Goal: Ask a question: Seek information or help from site administrators or community

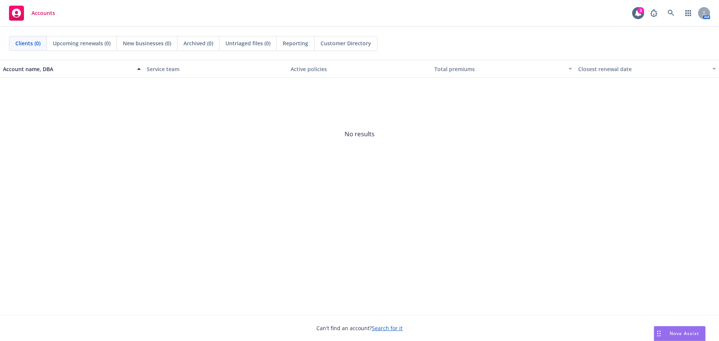
click at [675, 333] on span "Nova Assist" at bounding box center [684, 333] width 30 height 6
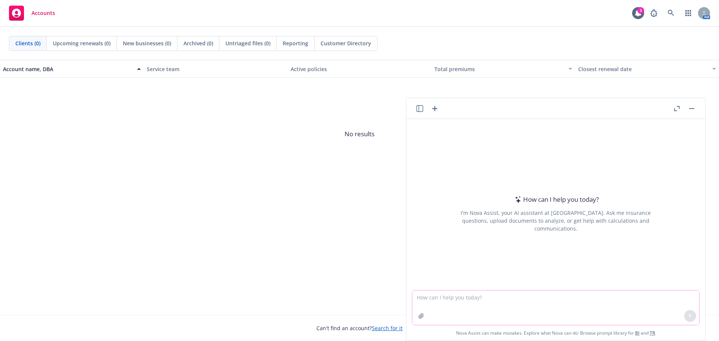
click at [421, 295] on textarea at bounding box center [555, 307] width 287 height 34
type textarea "should a Telehealth plan be included in an employers 5500 filing?"
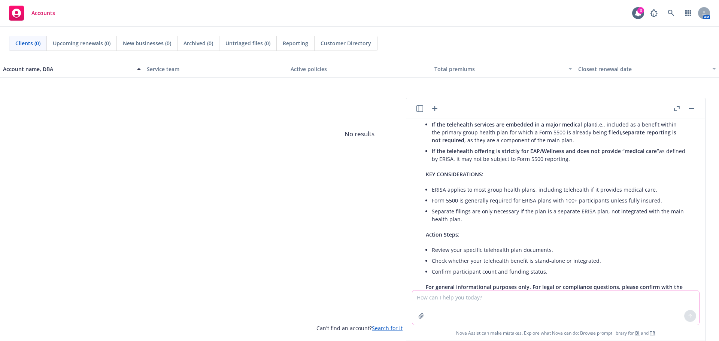
scroll to position [112, 0]
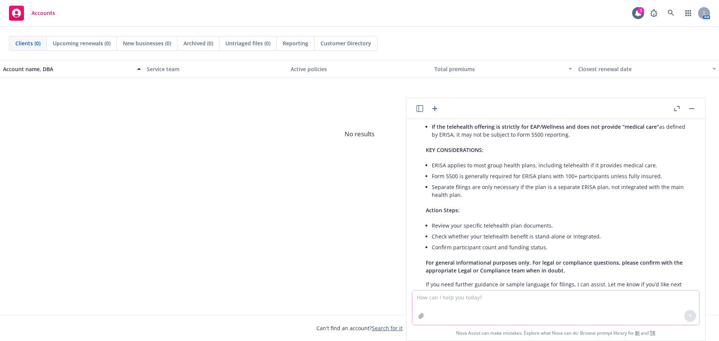
click at [419, 298] on textarea at bounding box center [555, 307] width 287 height 34
type textarea "should critical Illness, Accident and Hospital Indemnity plans be included in a…"
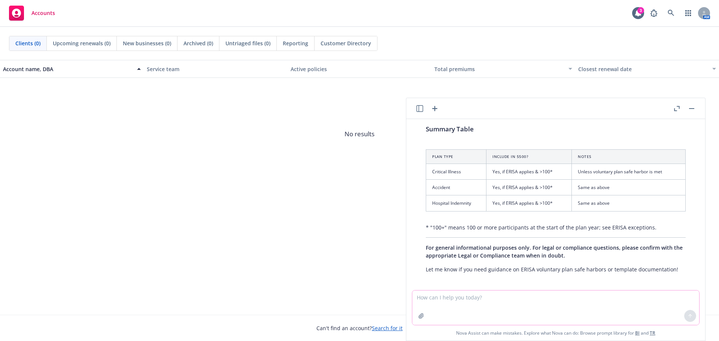
scroll to position [678, 0]
